Goal: Task Accomplishment & Management: Use online tool/utility

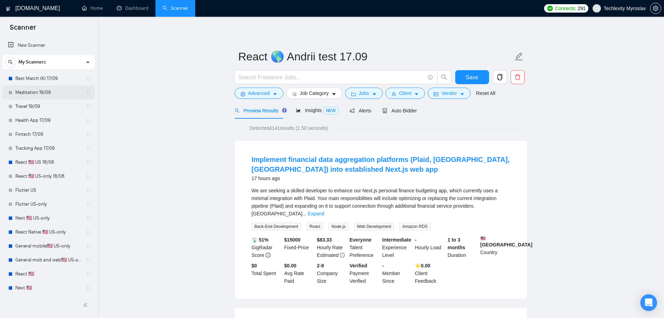
click at [38, 93] on link "Meditation 19/09" at bounding box center [48, 92] width 66 height 14
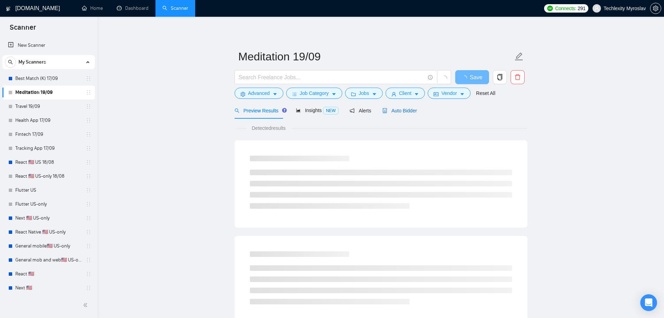
click at [399, 112] on span "Auto Bidder" at bounding box center [399, 111] width 35 height 6
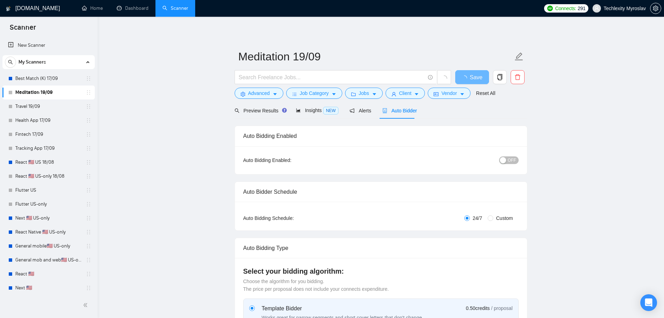
radio input "false"
radio input "true"
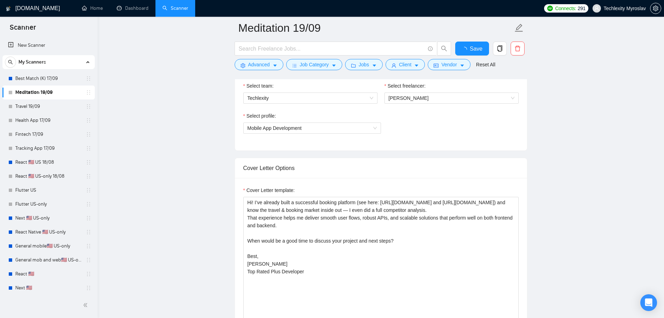
scroll to position [488, 0]
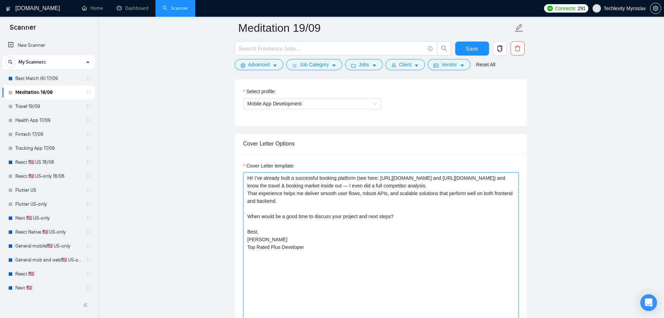
click at [322, 176] on textarea "Hi! I’ve already built a successful booking platform (see here: [URL][DOMAIN_NA…" at bounding box center [380, 250] width 275 height 157
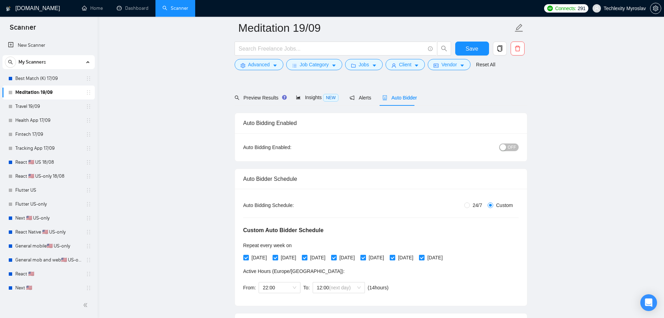
scroll to position [35, 0]
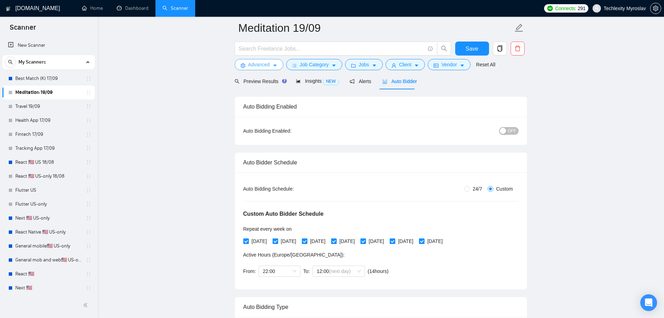
click at [257, 66] on span "Advanced" at bounding box center [259, 65] width 22 height 8
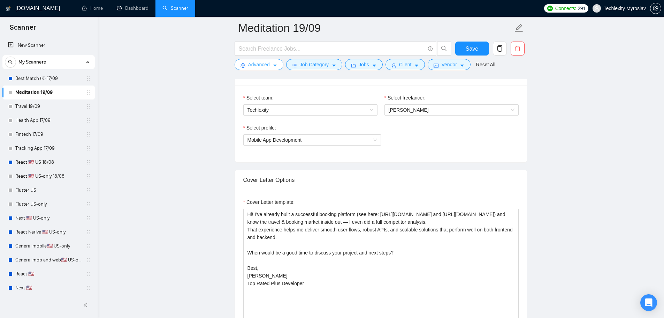
scroll to position [453, 0]
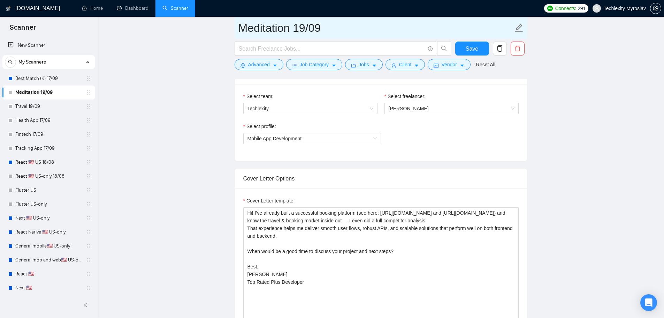
click at [265, 31] on input "Meditation 19/09" at bounding box center [375, 27] width 275 height 17
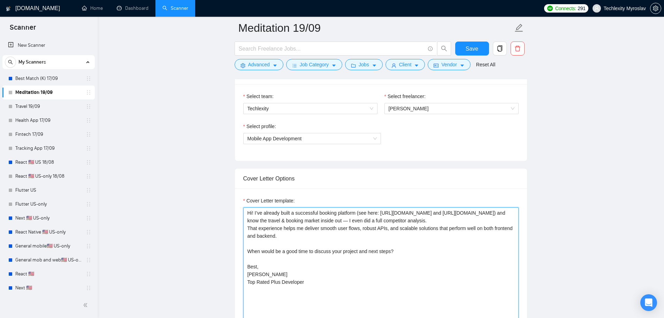
click at [325, 212] on textarea "Hi! I’ve already built a successful booking platform (see here: [URL][DOMAIN_NA…" at bounding box center [380, 285] width 275 height 157
paste textarea "Meditation"
click at [272, 221] on textarea "Hi! I’ve already built a successful meditation platform (see here: [URL][DOMAIN…" at bounding box center [380, 285] width 275 height 157
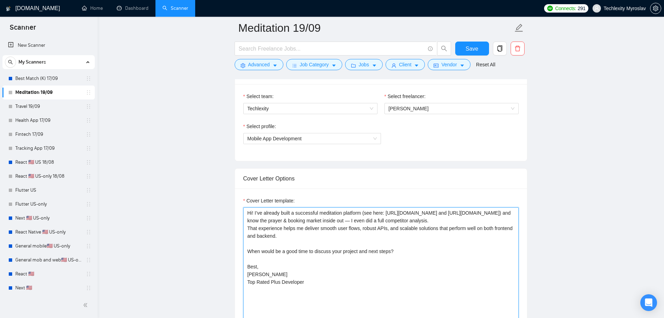
click at [297, 219] on textarea "Hi! I’ve already built a successful meditation platform (see here: [URL][DOMAIN…" at bounding box center [380, 285] width 275 height 157
paste textarea "Meditation"
click at [291, 219] on textarea "Hi! I’ve already built a successful meditation platform (see here: [URL][DOMAIN…" at bounding box center [380, 285] width 275 height 157
click at [321, 221] on textarea "Hi! I’ve already built a successful meditation platform (see here: [URL][DOMAIN…" at bounding box center [380, 285] width 275 height 157
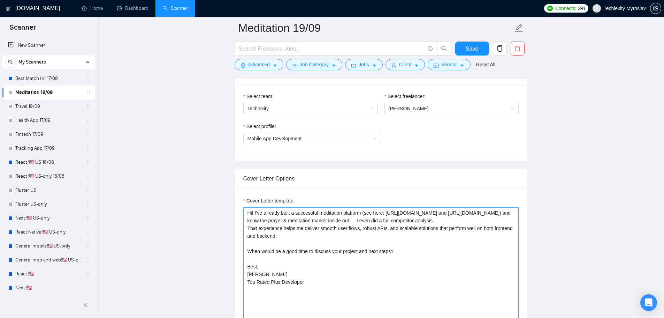
click at [321, 221] on textarea "Hi! I’ve already built a successful meditation platform (see here: [URL][DOMAIN…" at bounding box center [380, 285] width 275 height 157
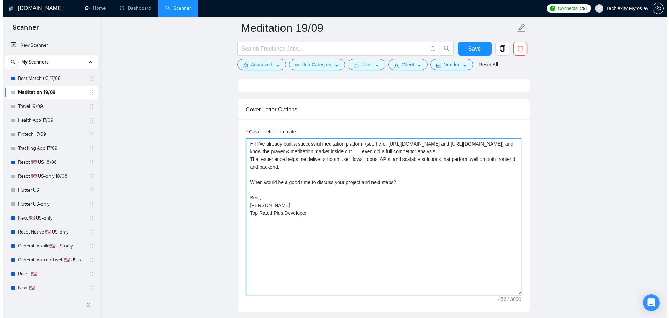
scroll to position [523, 0]
click at [370, 222] on textarea "Hi! I’ve already built a successful meditation platform (see here: [URL][DOMAIN…" at bounding box center [380, 215] width 275 height 157
type textarea "Hi! I’ve already built a successful meditation platform (see here: [URL][DOMAIN…"
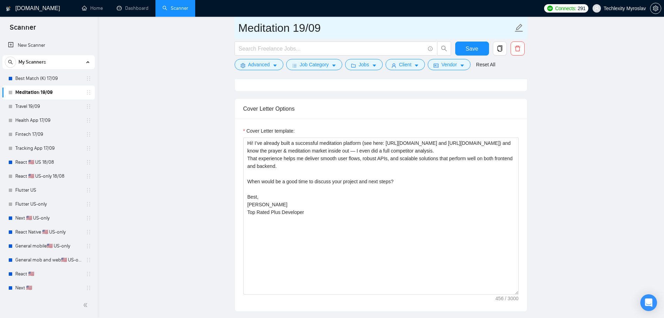
click at [274, 23] on input "Meditation 19/09" at bounding box center [375, 27] width 275 height 17
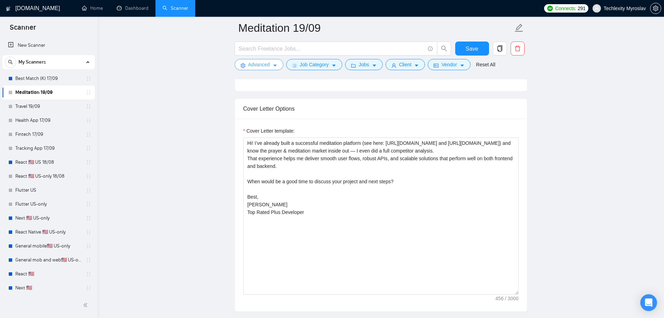
click at [256, 64] on span "Advanced" at bounding box center [259, 65] width 22 height 8
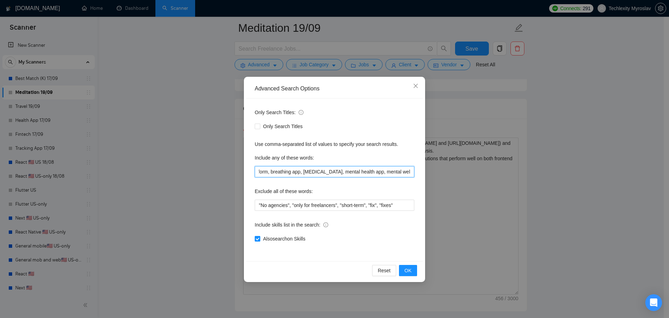
drag, startPoint x: 375, startPoint y: 174, endPoint x: 431, endPoint y: 174, distance: 56.1
click at [431, 174] on div "Advanced Search Options Only Search Titles: Only Search Titles Use comma-separa…" at bounding box center [334, 159] width 669 height 318
click at [359, 172] on input "meditation, meditation app, meditation apps, meditation platform, meditation so…" at bounding box center [335, 171] width 160 height 11
click at [305, 170] on input "meditation, meditation app, meditation apps, meditation platform, meditation so…" at bounding box center [335, 171] width 160 height 11
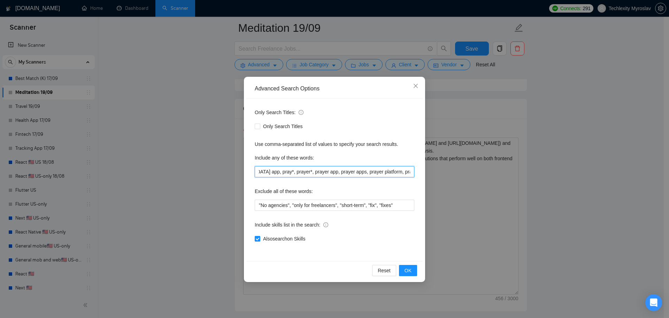
click at [305, 170] on input "meditation, meditation app, meditation apps, meditation platform, meditation so…" at bounding box center [335, 171] width 160 height 11
click at [283, 173] on input "meditation, meditation app, meditation apps, meditation platform, meditation so…" at bounding box center [335, 171] width 160 height 11
click at [294, 173] on input "meditation, meditation app, meditation apps, meditation platform, meditation so…" at bounding box center [335, 171] width 160 height 11
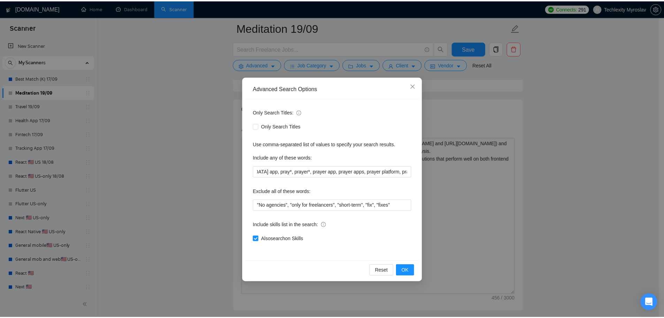
scroll to position [0, 0]
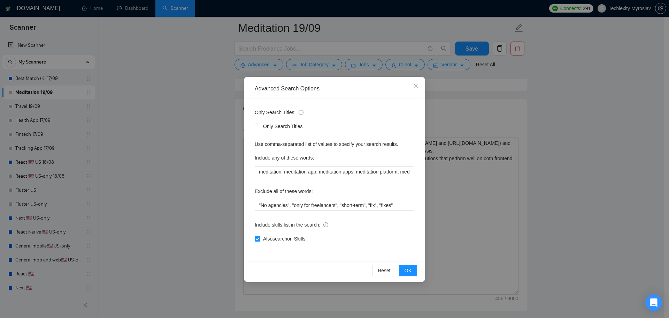
click at [127, 89] on div "Advanced Search Options Only Search Titles: Only Search Titles Use comma-separa…" at bounding box center [334, 159] width 669 height 318
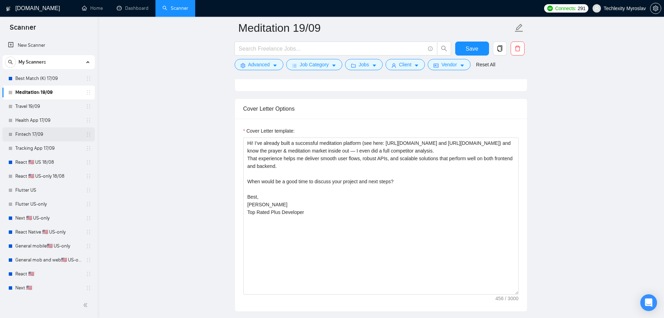
click at [42, 132] on link "Fintech 17/09" at bounding box center [48, 134] width 66 height 14
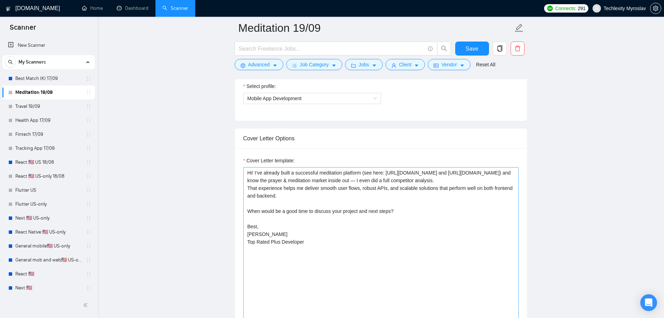
scroll to position [488, 0]
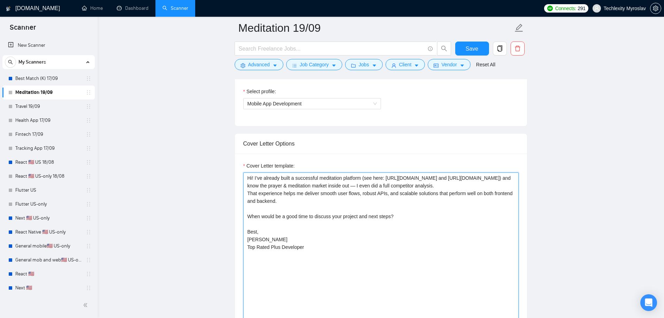
click at [326, 176] on textarea "Hi! I’ve already built a successful meditation platform (see here: [URL][DOMAIN…" at bounding box center [380, 250] width 275 height 157
click at [303, 188] on textarea "Hi! I’ve already built a successful meditation platform (see here: [URL][DOMAIN…" at bounding box center [380, 250] width 275 height 157
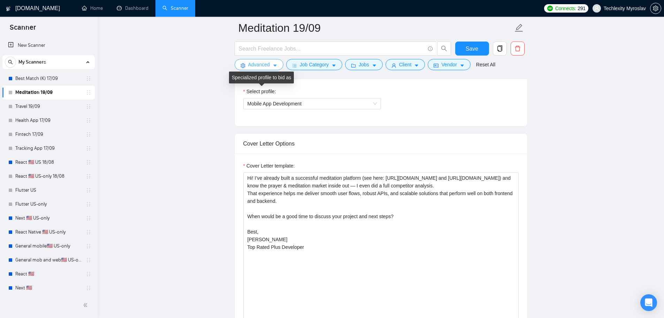
click at [253, 66] on span "Advanced" at bounding box center [259, 65] width 22 height 8
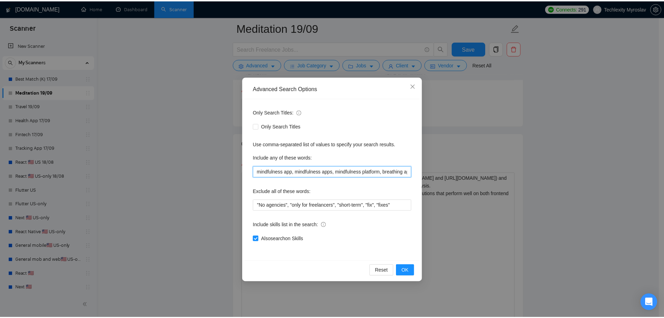
scroll to position [0, 1143]
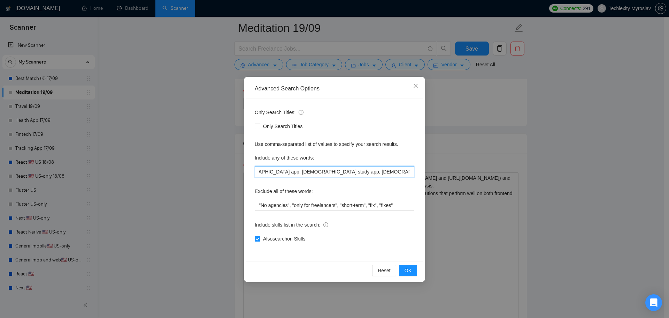
drag, startPoint x: 340, startPoint y: 171, endPoint x: 472, endPoint y: 175, distance: 131.8
click at [471, 175] on div "Advanced Search Options Only Search Titles: Only Search Titles Use comma-separa…" at bounding box center [334, 159] width 669 height 318
click at [396, 176] on input "meditation, meditation app, meditation apps, meditation platform, meditation so…" at bounding box center [335, 171] width 160 height 11
